Goal: Transaction & Acquisition: Purchase product/service

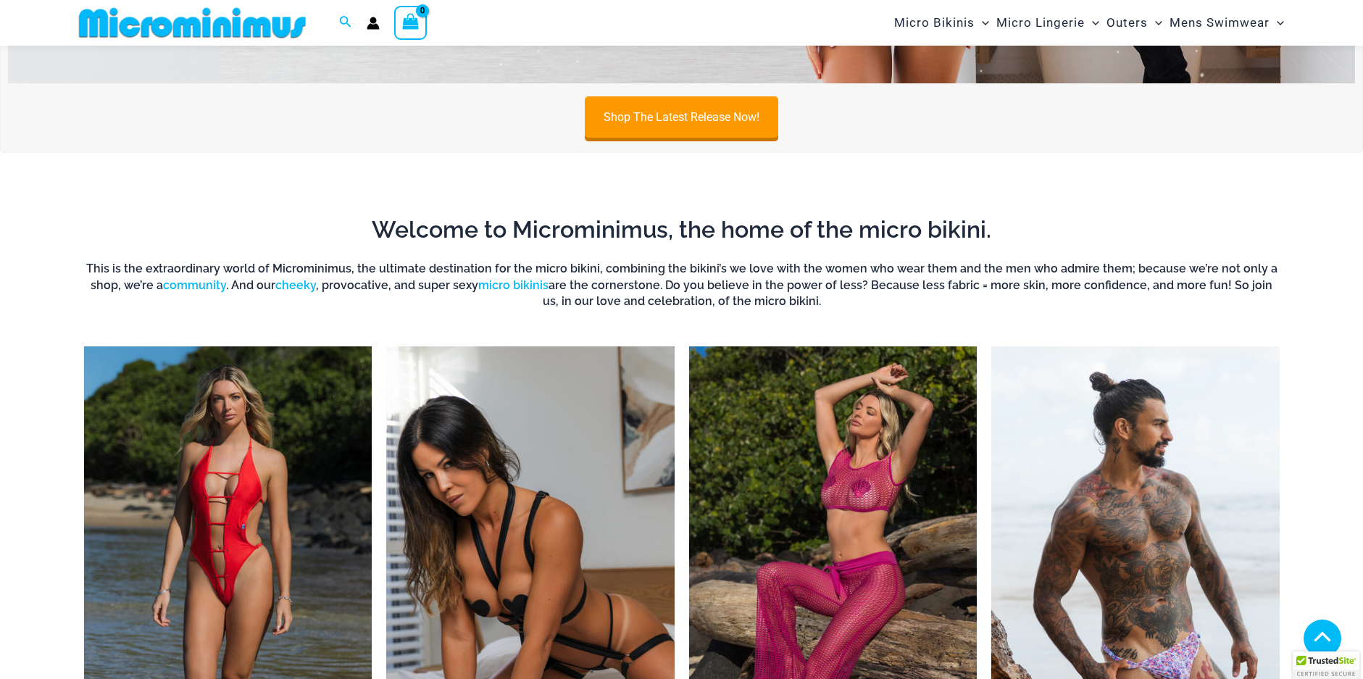
scroll to position [568, 0]
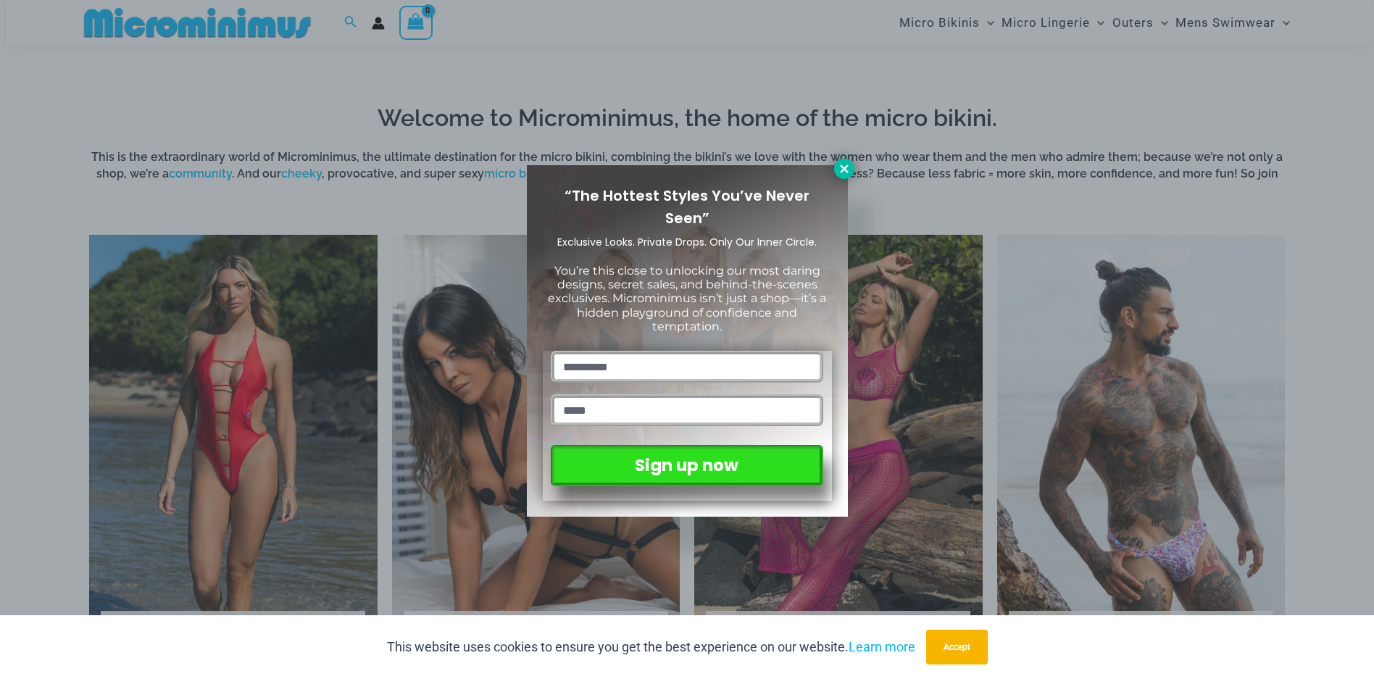
click at [842, 170] on icon at bounding box center [844, 169] width 8 height 8
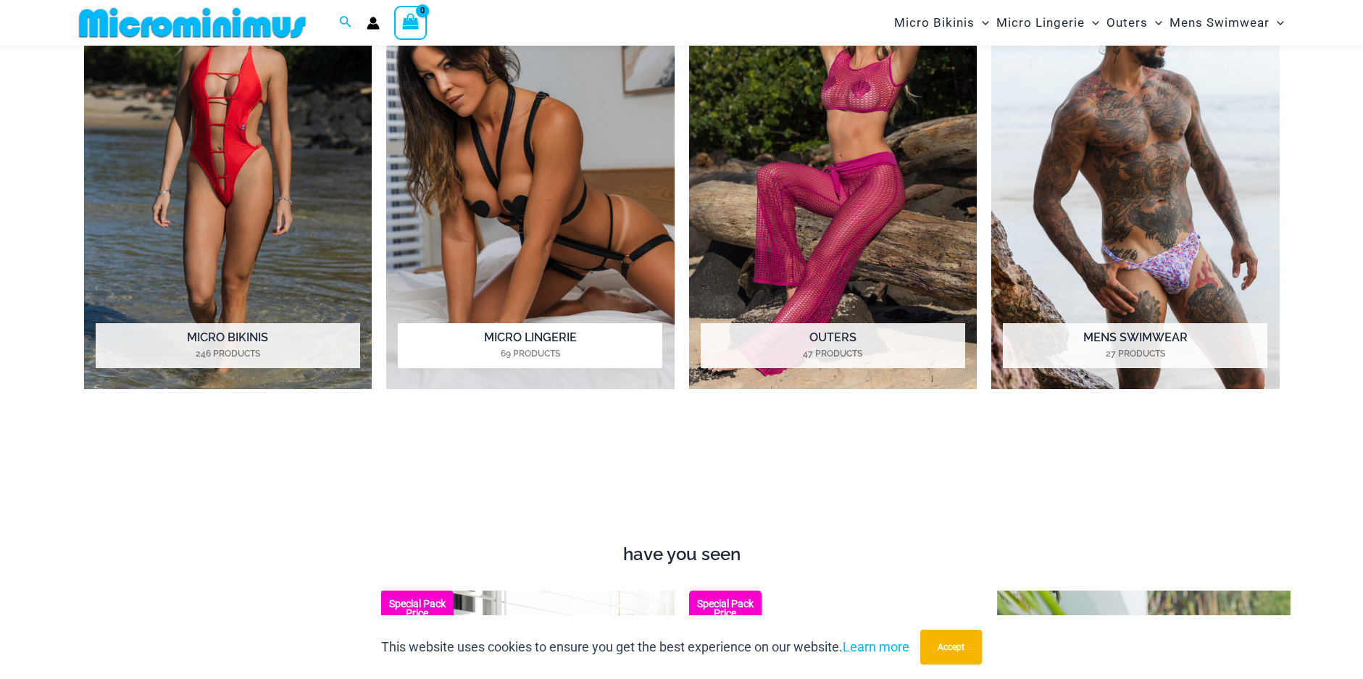
scroll to position [858, 0]
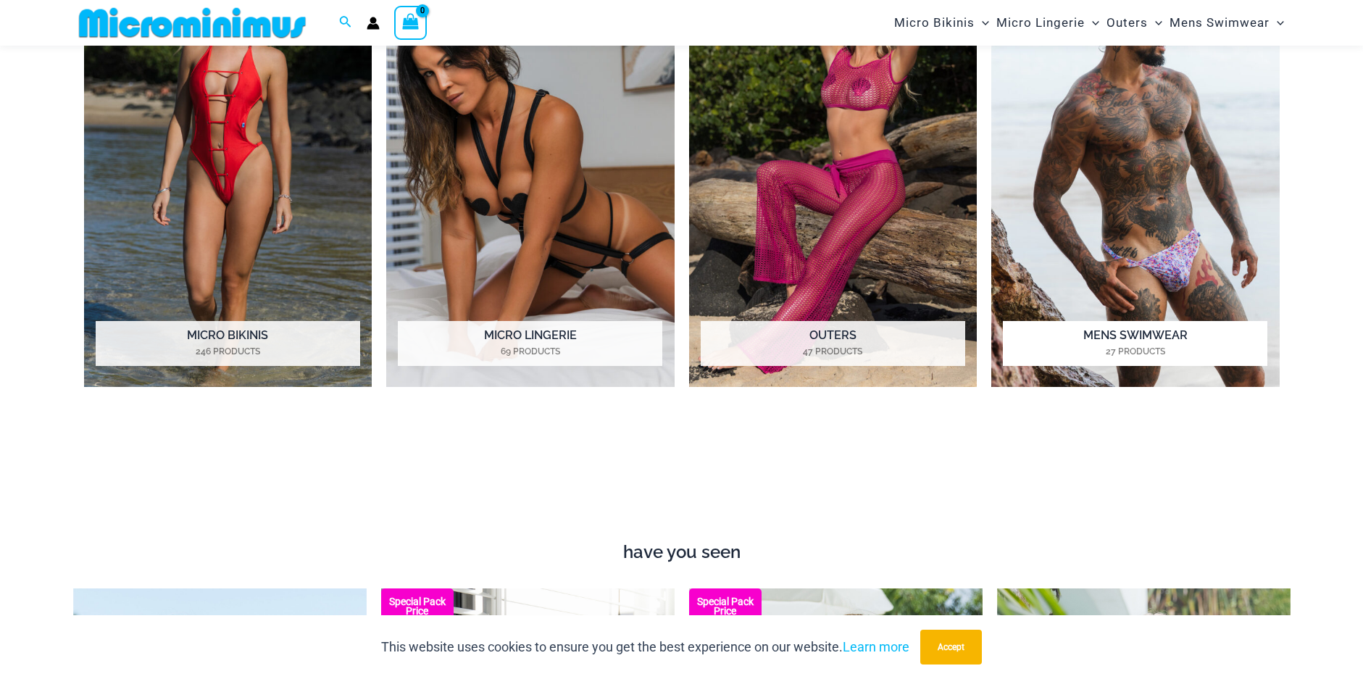
click at [1163, 248] on img "Visit product category Mens Swimwear" at bounding box center [1135, 166] width 288 height 443
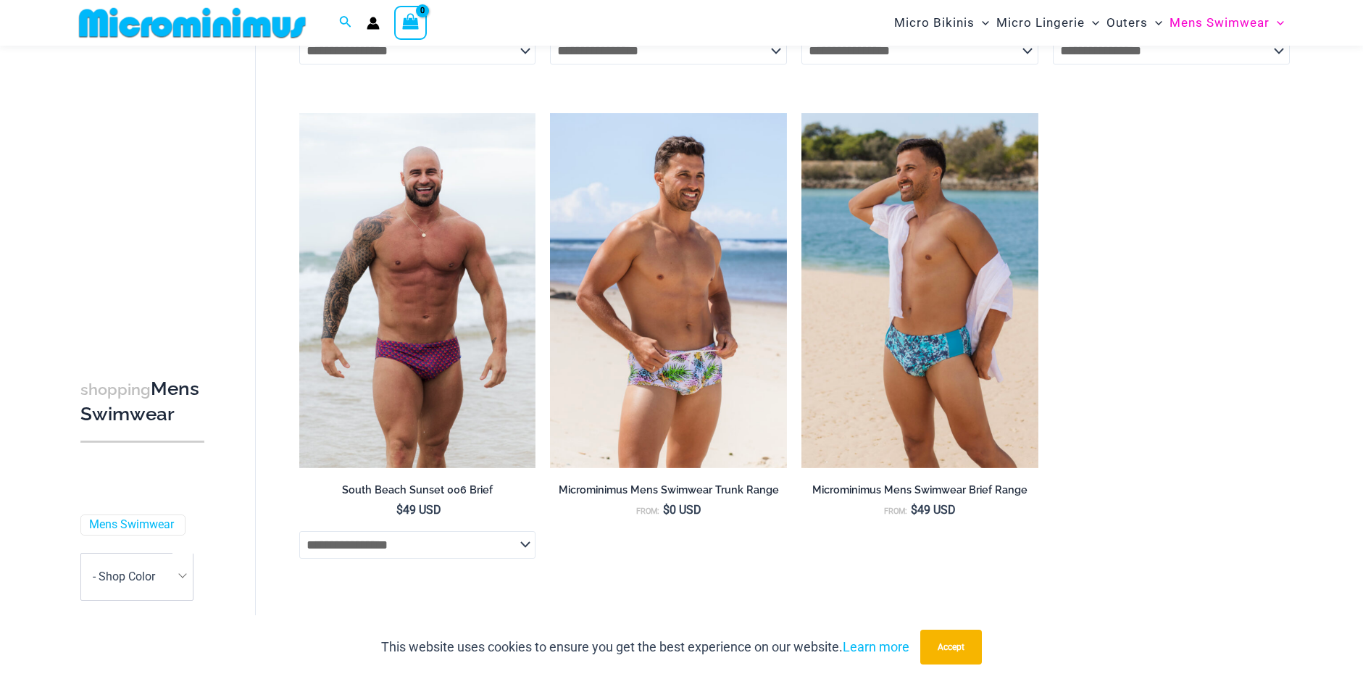
scroll to position [3177, 0]
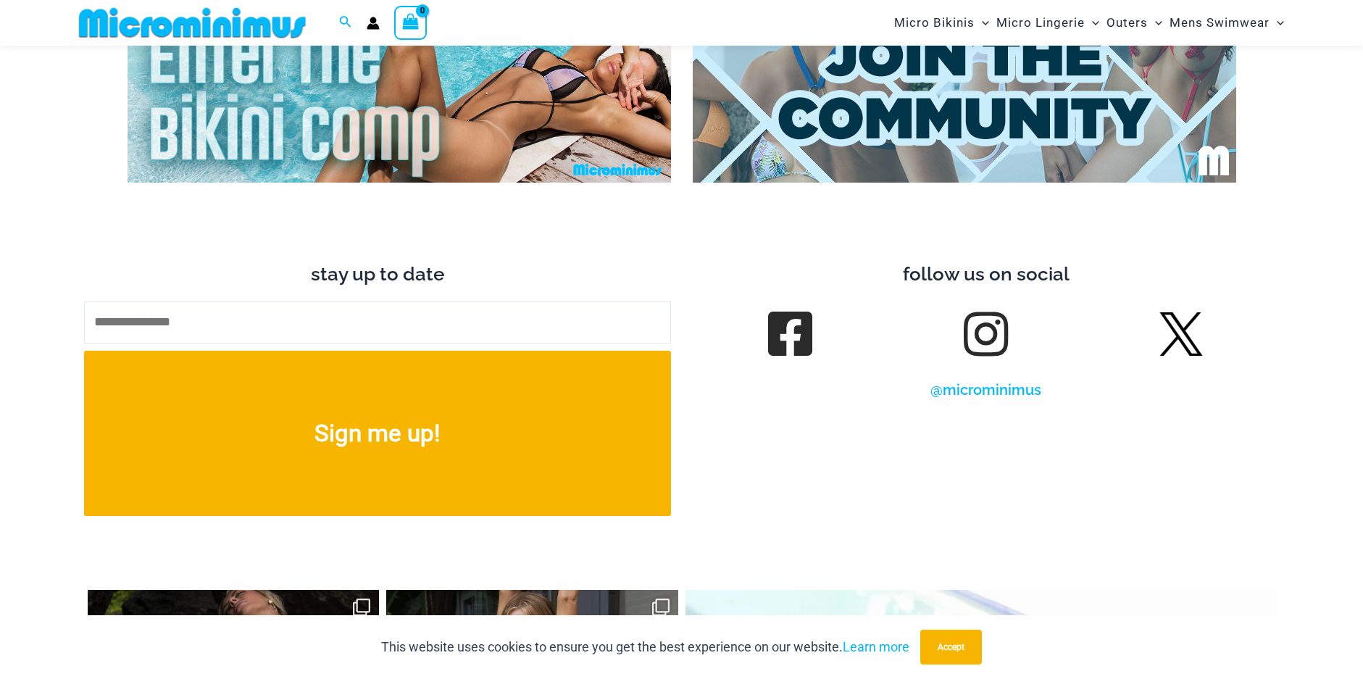
scroll to position [5694, 0]
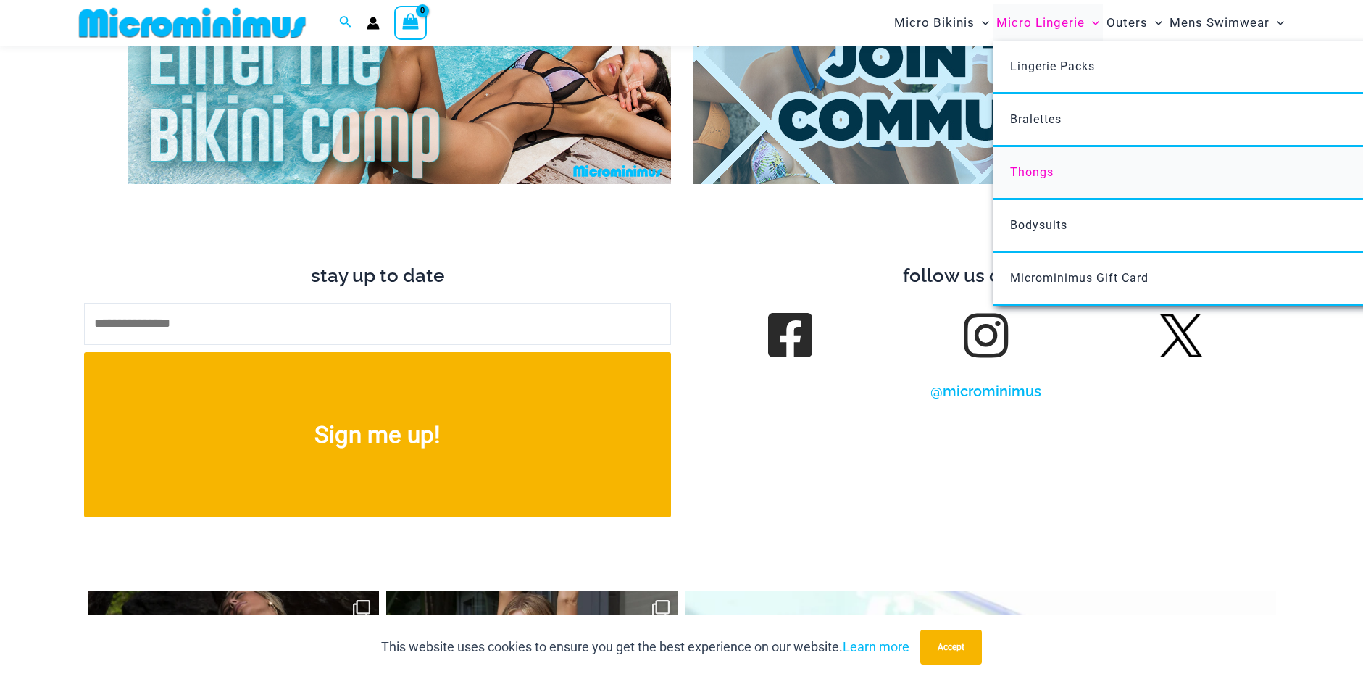
click at [1036, 172] on span "Thongs" at bounding box center [1031, 172] width 43 height 14
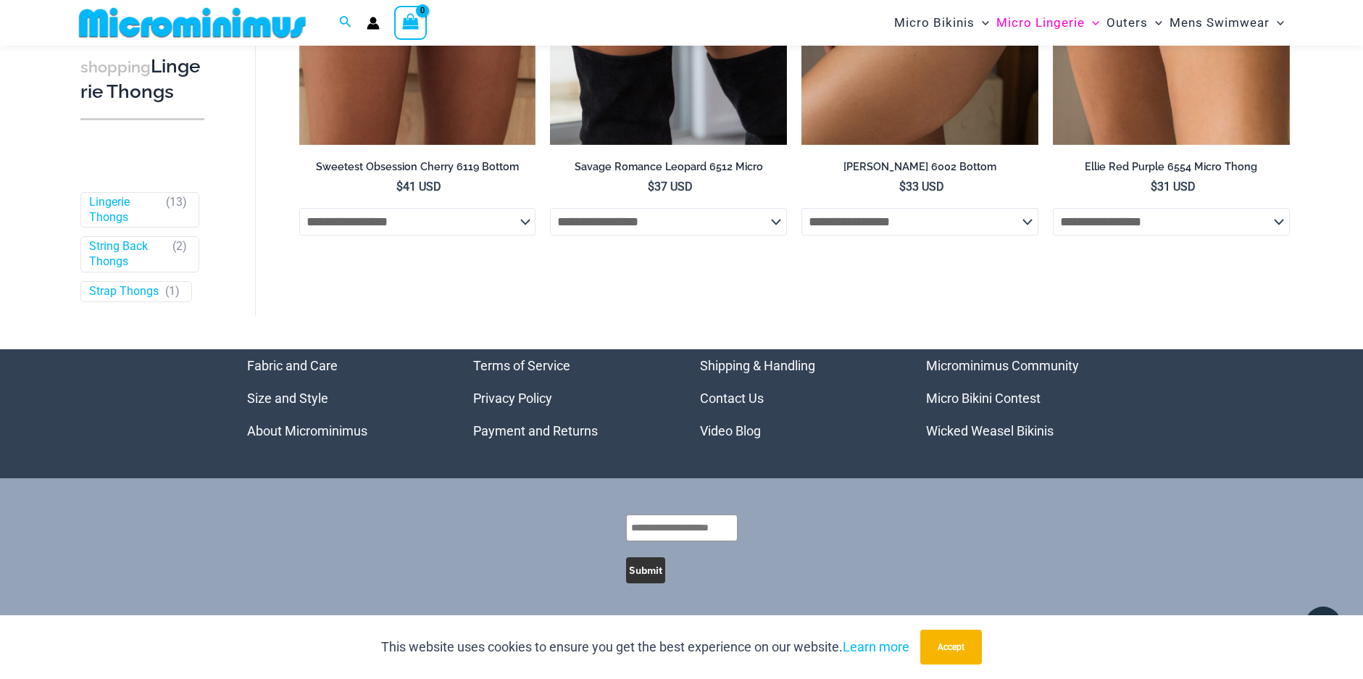
scroll to position [1866, 0]
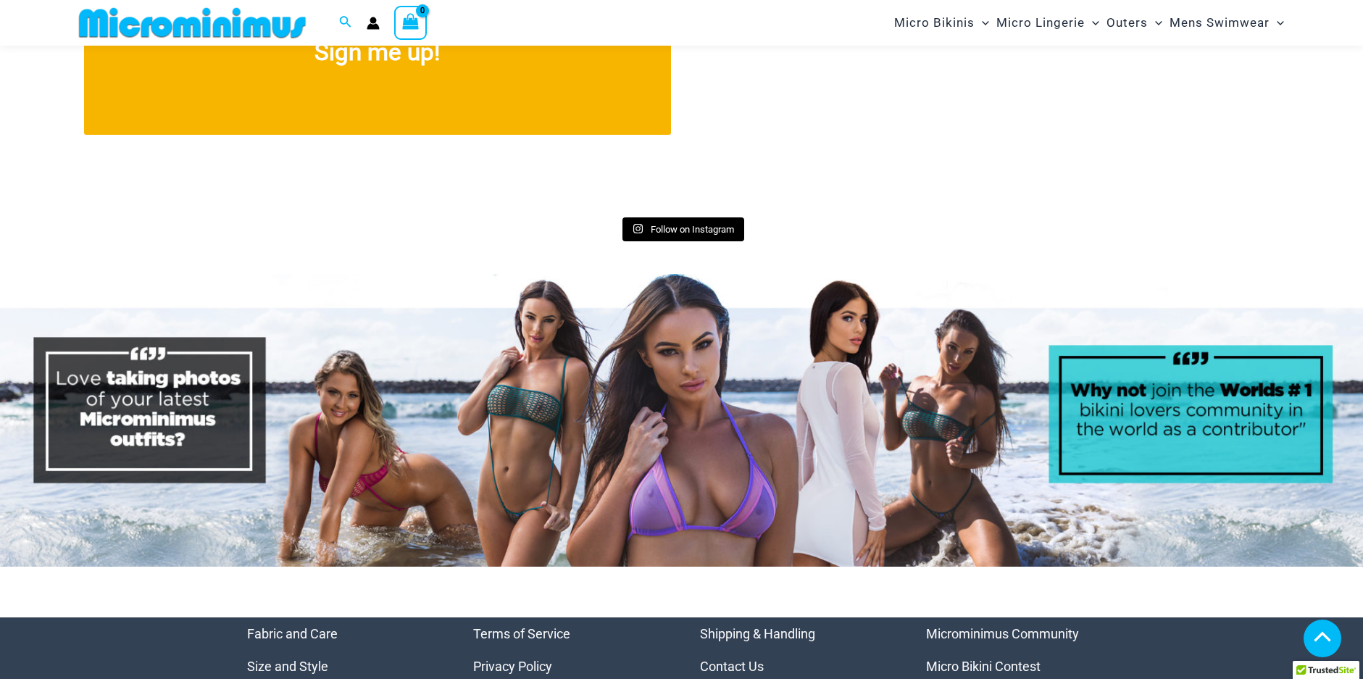
scroll to position [5694, 0]
